Goal: Transaction & Acquisition: Purchase product/service

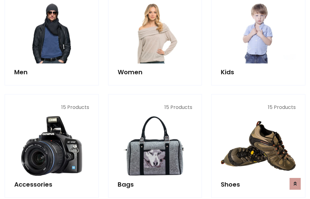
scroll to position [449, 0]
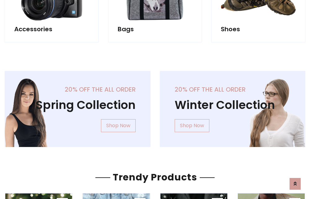
click at [155, 106] on div "20% off the all order Winter Collection Shop Now" at bounding box center [232, 114] width 155 height 86
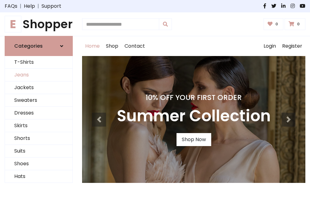
click at [39, 75] on link "Jeans" at bounding box center [38, 75] width 67 height 13
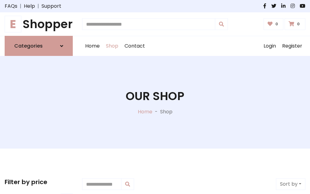
scroll to position [195, 0]
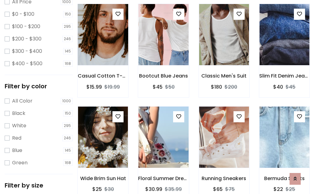
click at [103, 48] on img at bounding box center [103, 34] width 60 height 149
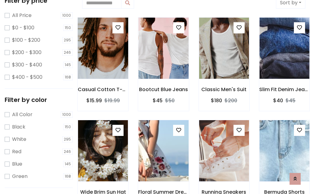
scroll to position [14, 0]
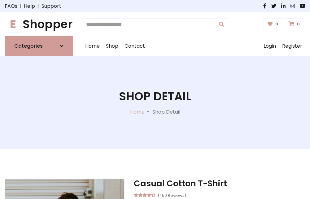
scroll to position [67, 0]
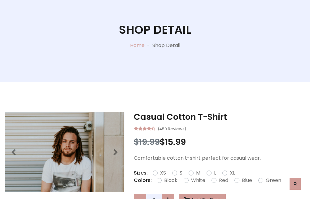
click at [223, 180] on label "Red" at bounding box center [223, 180] width 9 height 7
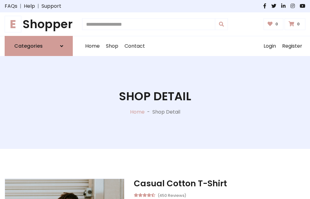
scroll to position [67, 0]
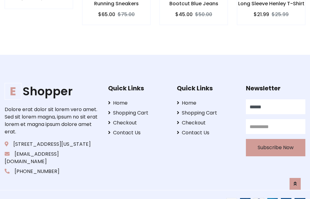
type input "******"
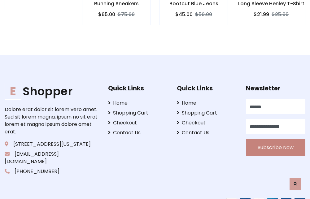
type input "**********"
click at [275, 140] on button "Subscribe Now" at bounding box center [275, 147] width 59 height 17
